Goal: Information Seeking & Learning: Learn about a topic

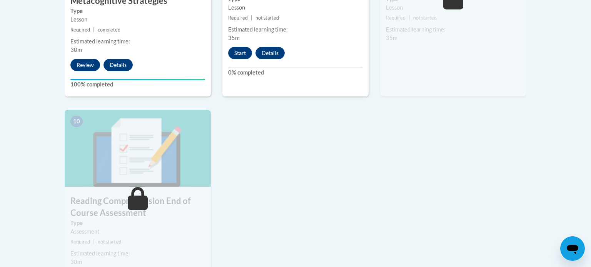
scroll to position [809, 0]
click at [239, 52] on button "Start" at bounding box center [240, 53] width 24 height 12
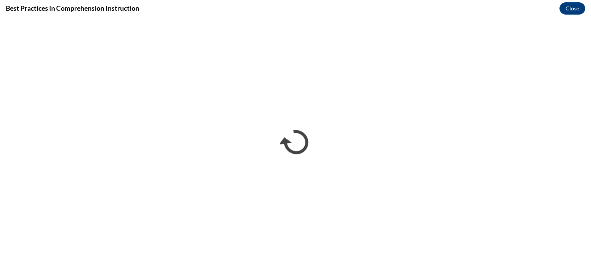
scroll to position [0, 0]
